Goal: Task Accomplishment & Management: Use online tool/utility

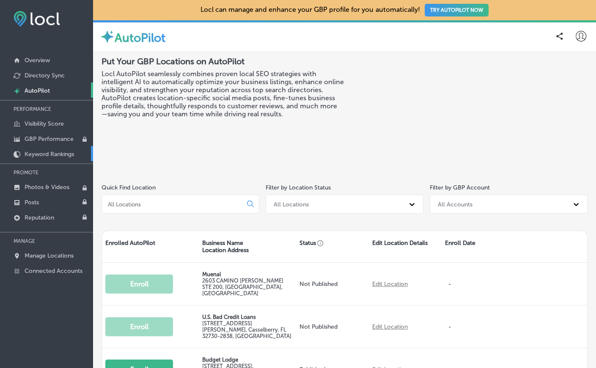
click at [52, 148] on link "Keyword Rankings" at bounding box center [46, 153] width 93 height 15
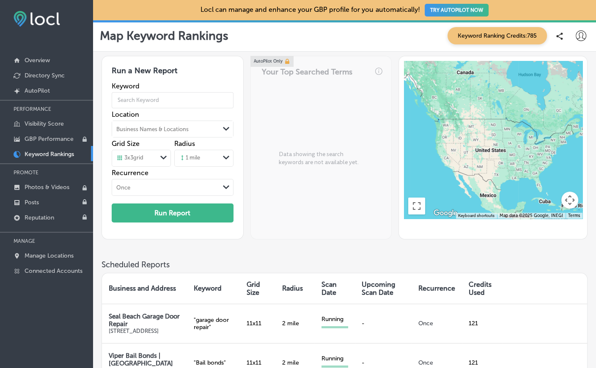
click at [515, 39] on span "Keyword Ranking Credits: 785" at bounding box center [496, 35] width 99 height 17
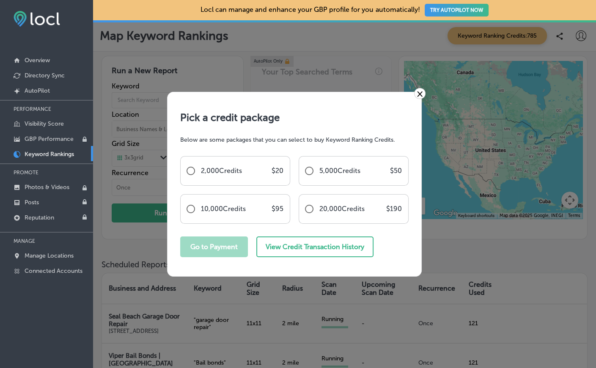
click at [243, 180] on div "2,000 Credits $ 20" at bounding box center [235, 171] width 110 height 30
click at [417, 98] on link "×" at bounding box center [419, 93] width 11 height 11
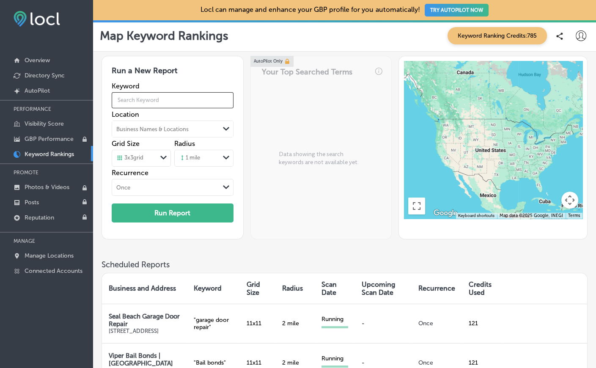
click at [162, 103] on input "text" at bounding box center [173, 100] width 122 height 24
paste input "Local Sliding Door's Repair"
type input "Local Sliding Door's Repair"
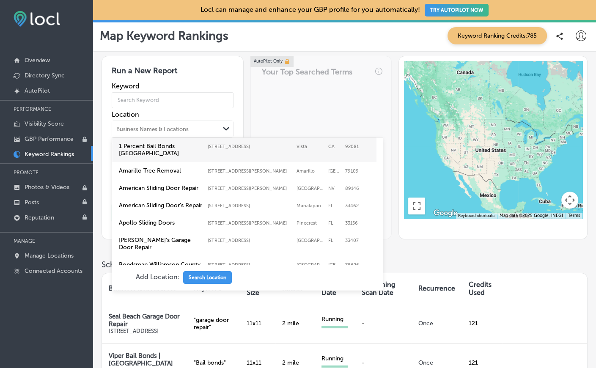
click at [156, 124] on div "Business Names & Locations" at bounding box center [165, 129] width 107 height 13
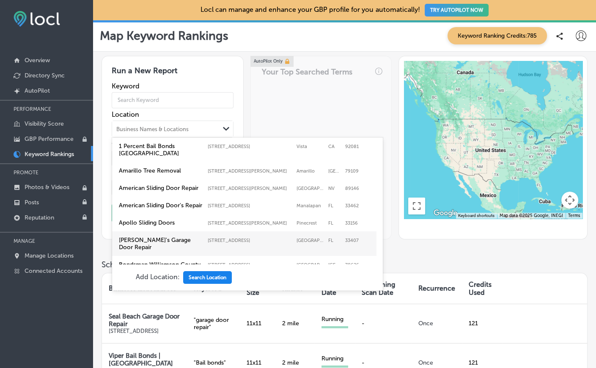
click at [200, 274] on button "Search Location" at bounding box center [207, 277] width 49 height 13
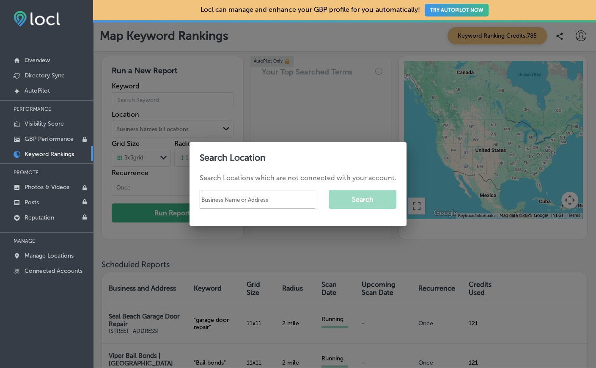
click at [228, 195] on input "text" at bounding box center [257, 199] width 115 height 19
paste input "Local Sliding Door's Repair"
type input "Local Sliding Door's Repair [GEOGRAPHIC_DATA] [GEOGRAPHIC_DATA]"
click at [368, 201] on button "Search" at bounding box center [363, 199] width 68 height 19
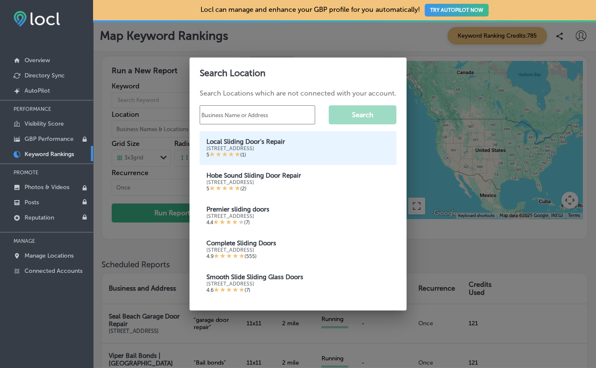
click at [248, 152] on div "5 ( 1 )" at bounding box center [297, 154] width 183 height 7
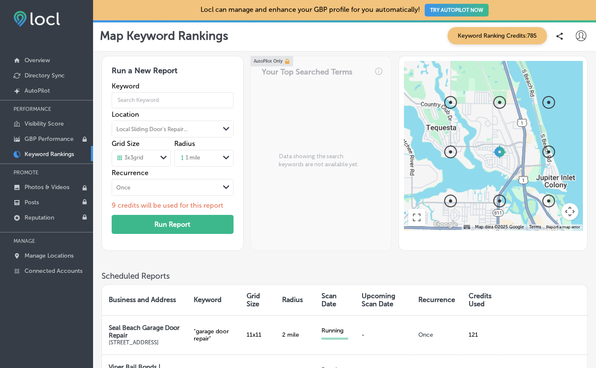
click at [144, 154] on div "3 x 3 grid" at bounding box center [134, 158] width 45 height 9
click at [139, 205] on label "7 x 7 grid" at bounding box center [128, 206] width 22 height 8
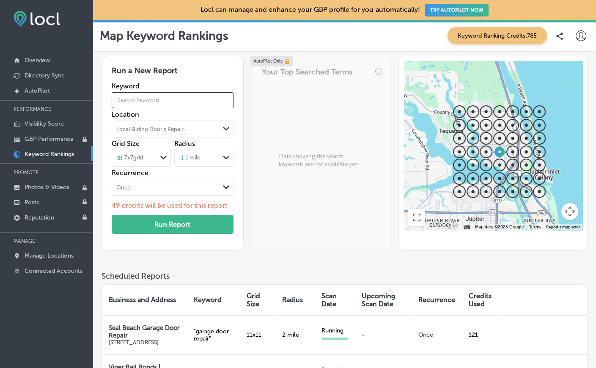
click at [146, 98] on input "text" at bounding box center [173, 100] width 122 height 24
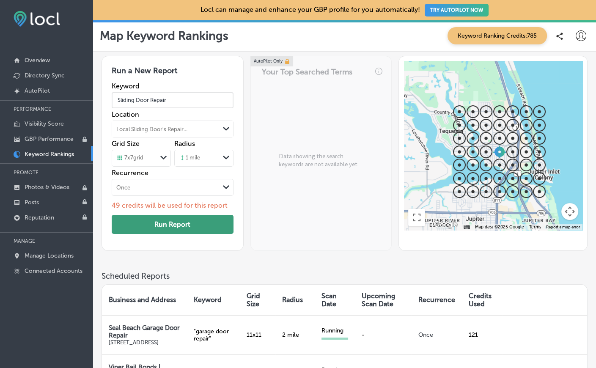
type input "Sliding Door Repair"
click at [171, 215] on button "Run Report" at bounding box center [173, 224] width 122 height 19
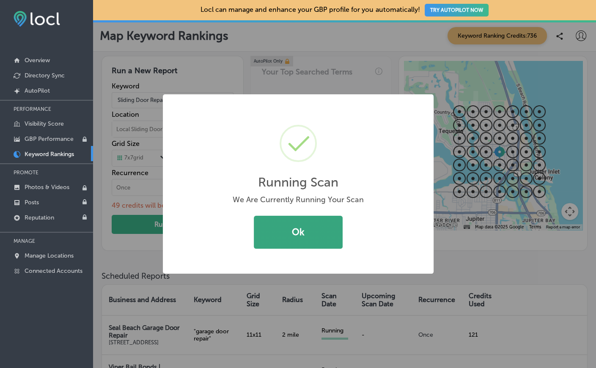
click at [325, 237] on button "Ok" at bounding box center [298, 232] width 89 height 33
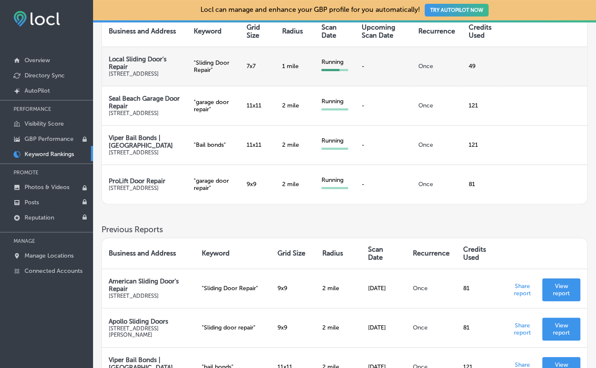
scroll to position [390, 0]
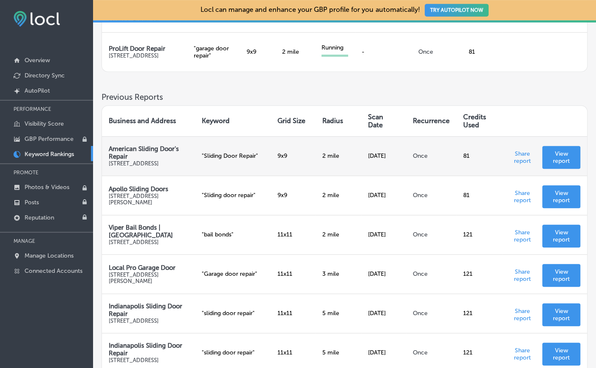
click at [557, 165] on p "View report" at bounding box center [561, 157] width 25 height 14
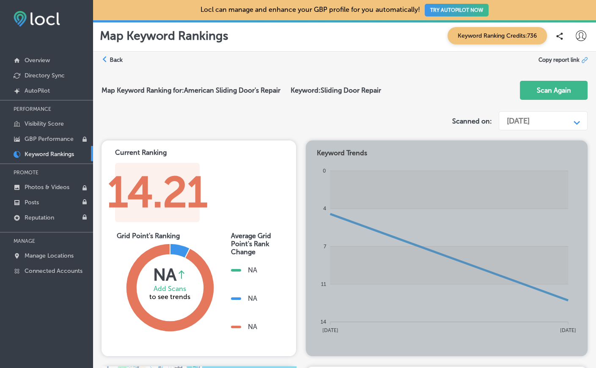
click at [115, 57] on label "Back" at bounding box center [116, 60] width 13 height 8
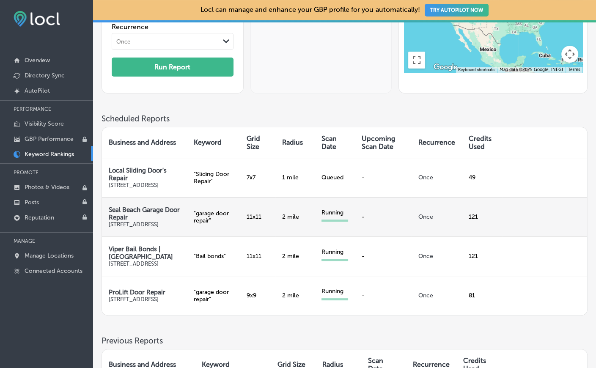
scroll to position [292, 0]
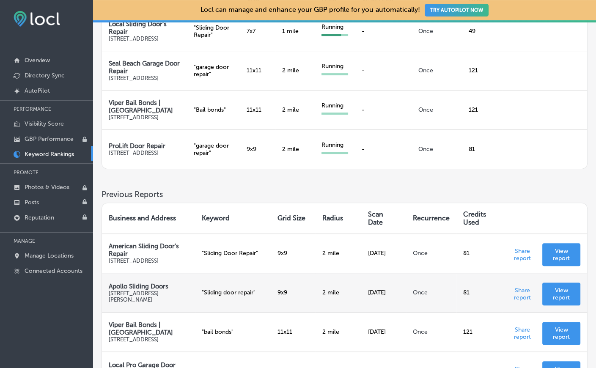
click at [573, 301] on p "View report" at bounding box center [561, 294] width 25 height 14
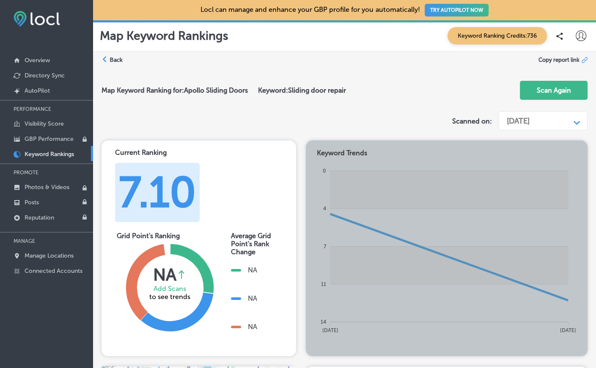
click at [116, 58] on label "Back" at bounding box center [116, 60] width 13 height 8
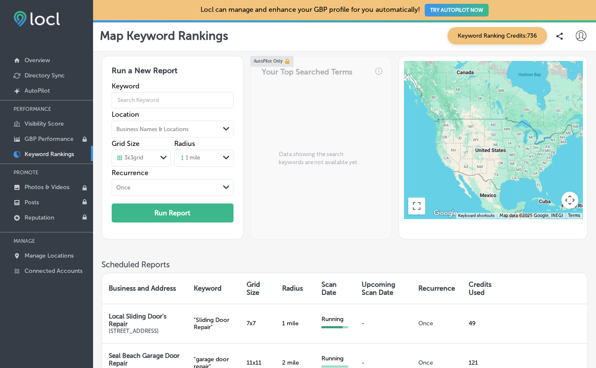
click at [267, 99] on div "AutoPilot Only Your Top Searched Terms Data showing the search keywords are not…" at bounding box center [320, 148] width 141 height 184
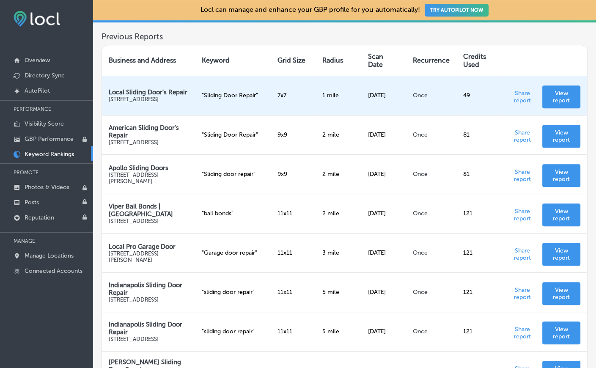
scroll to position [438, 0]
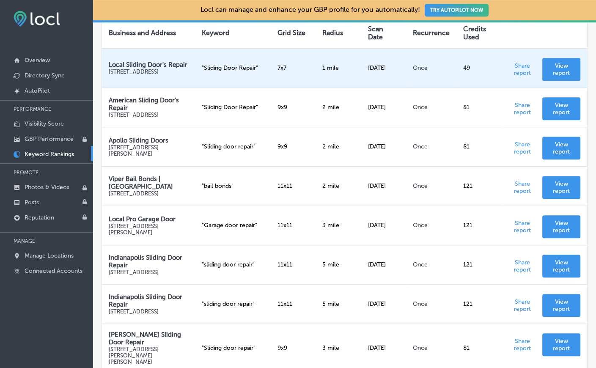
click at [563, 77] on p "View report" at bounding box center [561, 69] width 25 height 14
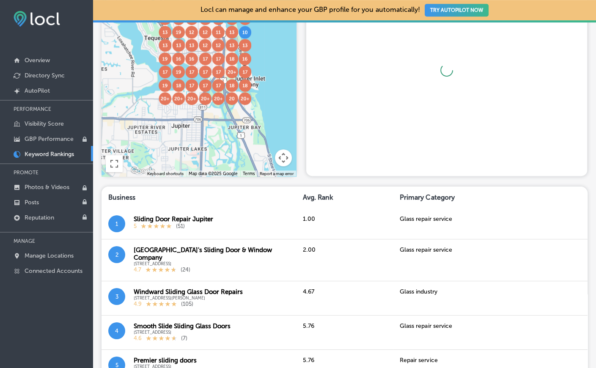
scroll to position [292, 0]
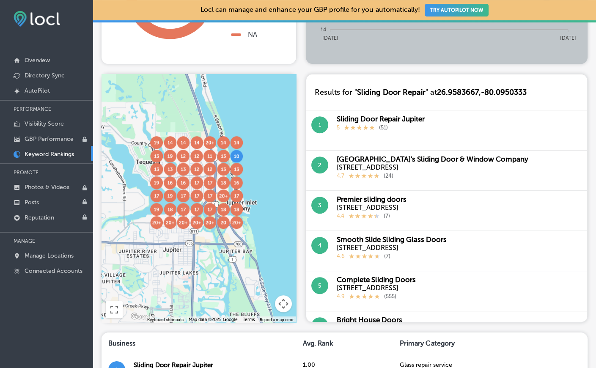
drag, startPoint x: 233, startPoint y: 210, endPoint x: 256, endPoint y: 155, distance: 59.9
